Goal: Find specific page/section: Find specific page/section

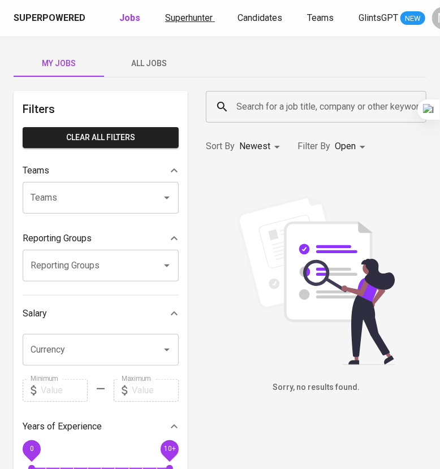
click at [173, 12] on span "Superhunter" at bounding box center [188, 17] width 47 height 11
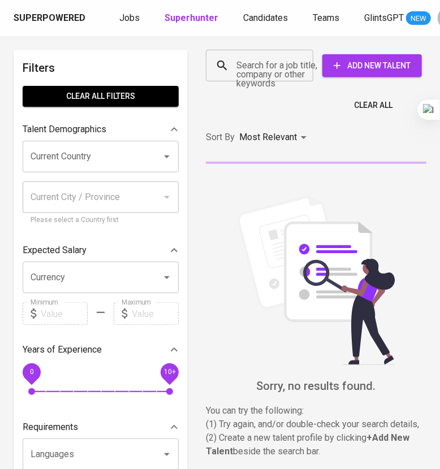
click at [242, 70] on input "Search for a job title, company or other keywords" at bounding box center [262, 65] width 58 height 21
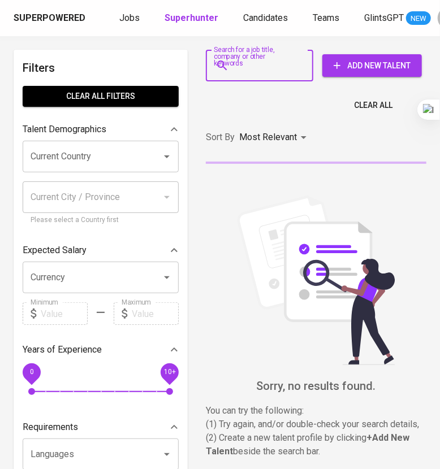
paste input "[EMAIL_ADDRESS][DOMAIN_NAME]"
type input "[EMAIL_ADDRESS][DOMAIN_NAME]"
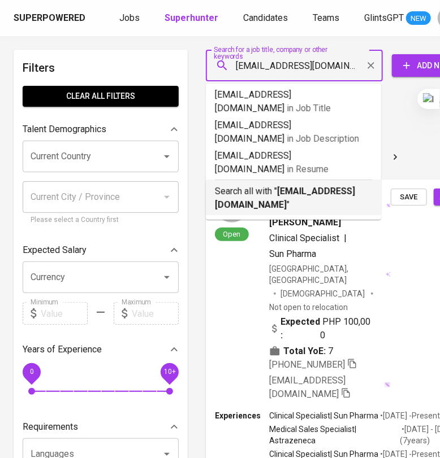
click at [302, 185] on p "Search all with " [EMAIL_ADDRESS][DOMAIN_NAME] "" at bounding box center [293, 198] width 157 height 27
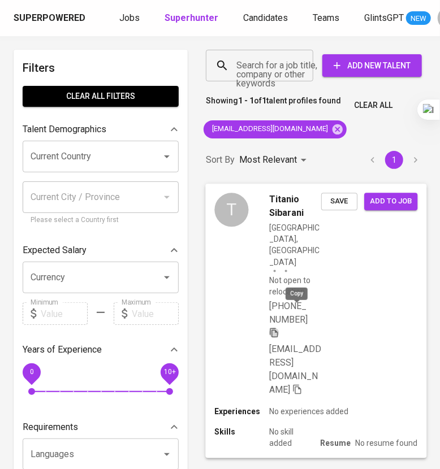
click at [279, 327] on icon "button" at bounding box center [274, 332] width 10 height 10
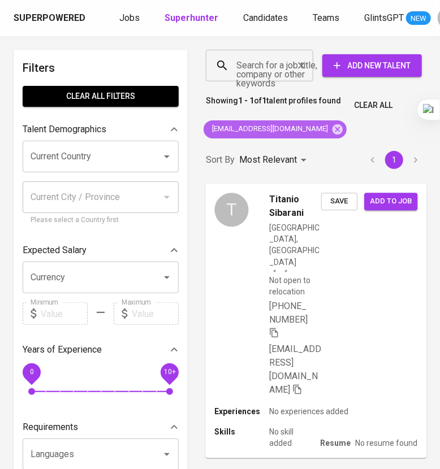
drag, startPoint x: 318, startPoint y: 131, endPoint x: 288, endPoint y: 67, distance: 70.5
click at [331, 131] on icon at bounding box center [337, 129] width 12 height 12
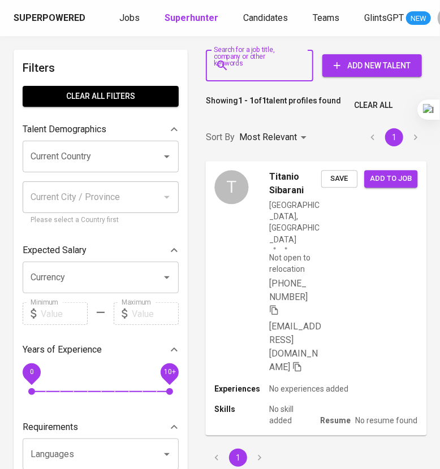
click at [288, 67] on input "Search for a job title, company or other keywords" at bounding box center [262, 65] width 58 height 21
paste input "[PERSON_NAME]"
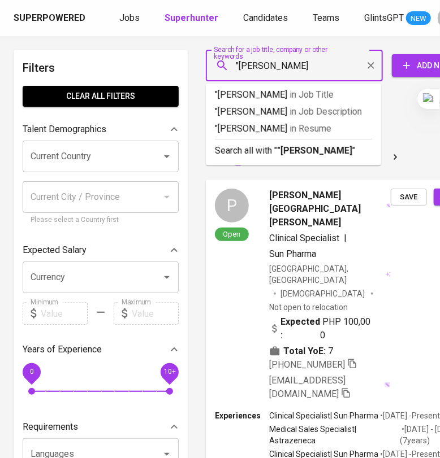
type input ""[PERSON_NAME]""
click at [330, 154] on b ""[PERSON_NAME]"" at bounding box center [316, 150] width 79 height 11
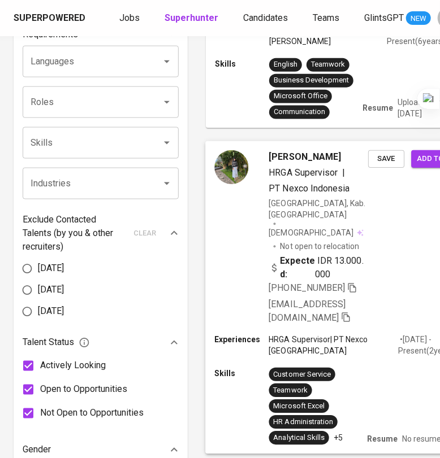
scroll to position [424, 0]
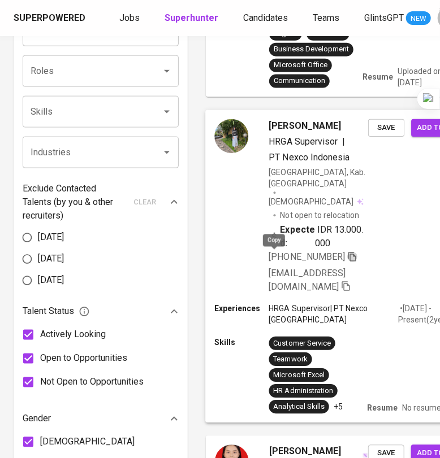
click at [347, 257] on icon "button" at bounding box center [352, 257] width 10 height 10
